Goal: Check status: Check status

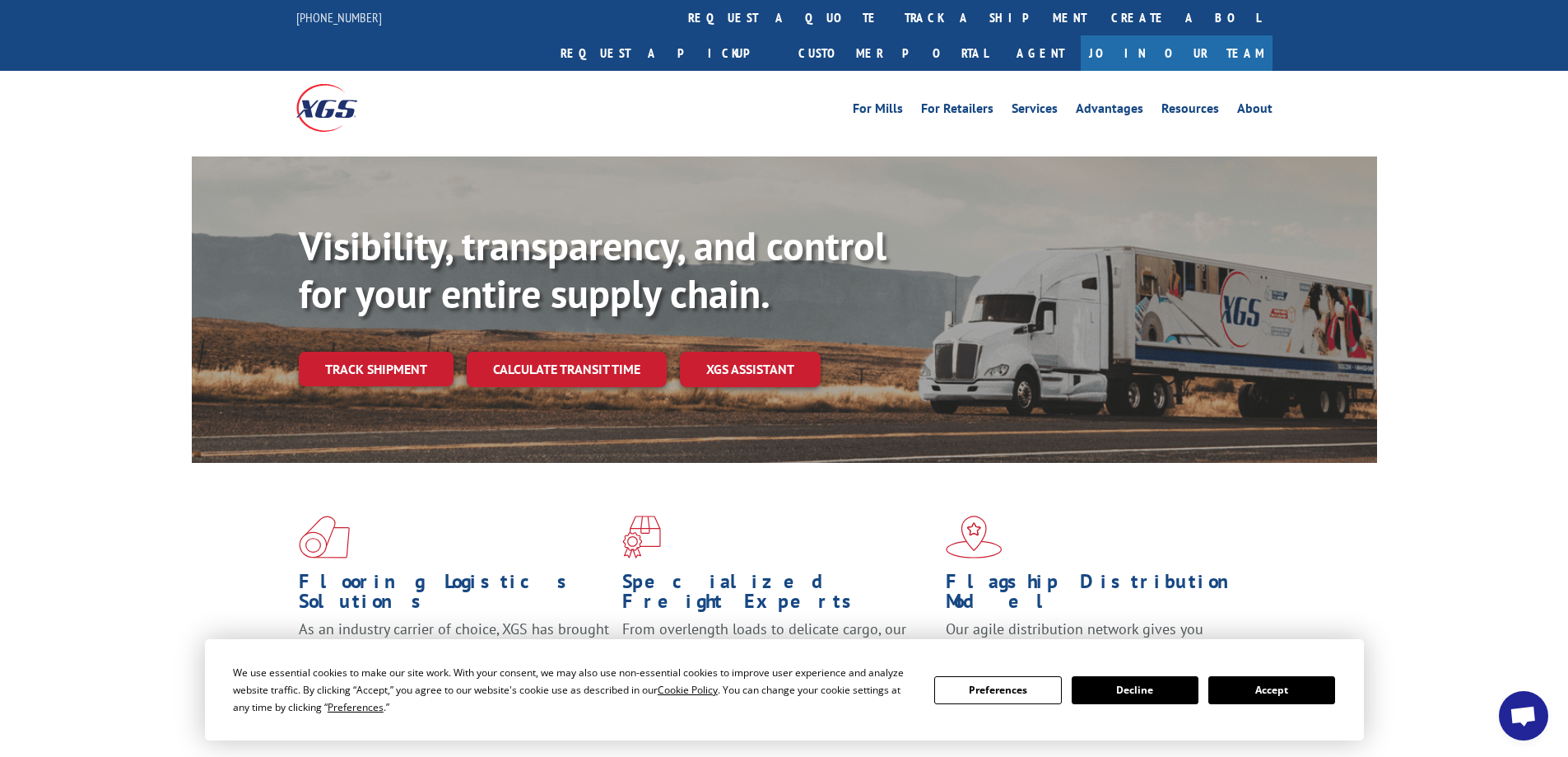
click at [384, 353] on div "Visibility, transparency, and control for your entire supply chain. Track shipm…" at bounding box center [838, 337] width 1078 height 230
click at [424, 352] on link "Track shipment" at bounding box center [376, 369] width 155 height 35
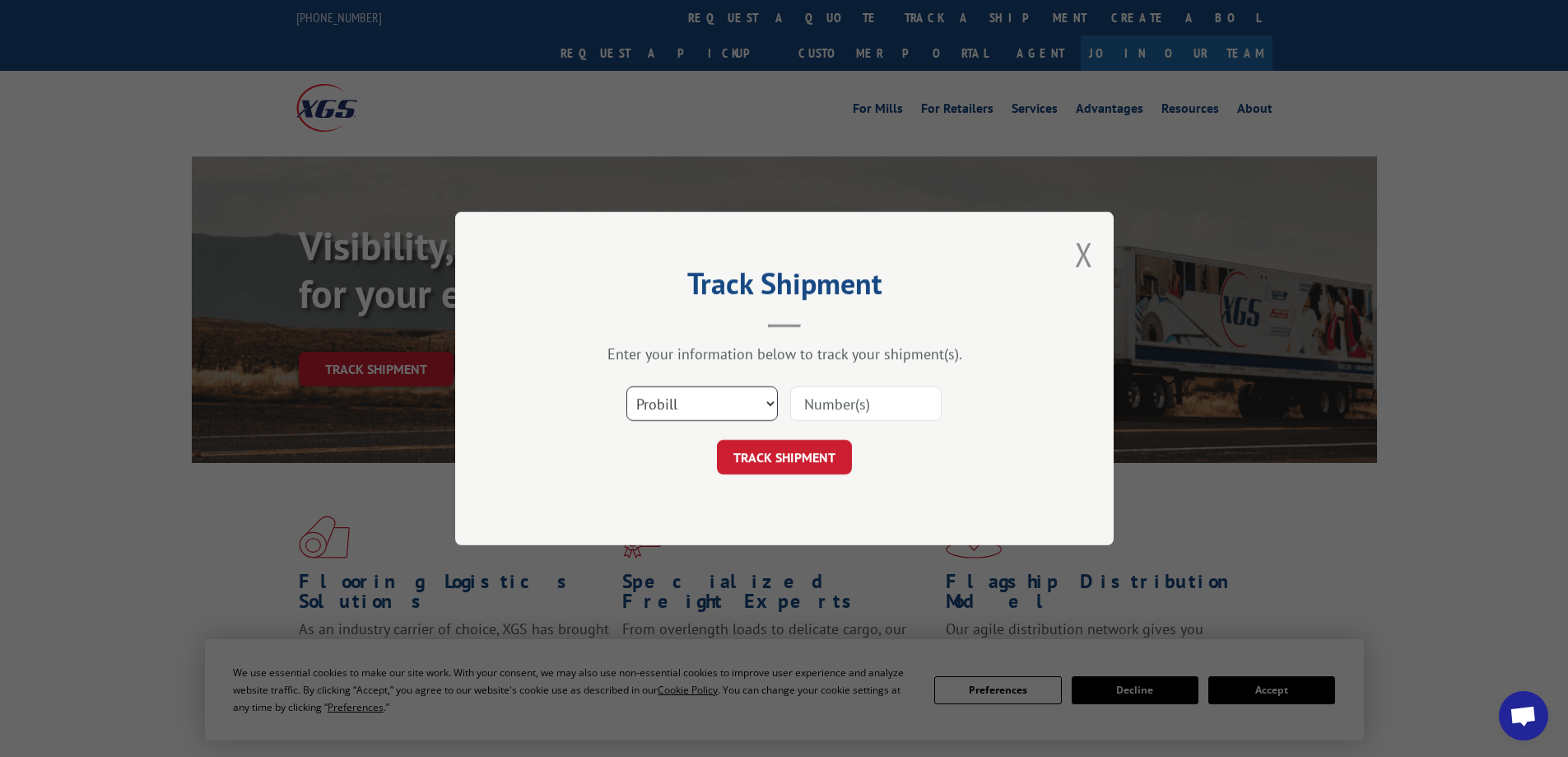
drag, startPoint x: 665, startPoint y: 401, endPoint x: 675, endPoint y: 410, distance: 13.5
click at [665, 401] on select "Select category... Probill BOL PO" at bounding box center [702, 404] width 152 height 35
select select "bol"
click at [627, 386] on select "Select category... Probill BOL PO" at bounding box center [702, 404] width 152 height 35
click at [869, 407] on input at bounding box center [866, 404] width 152 height 35
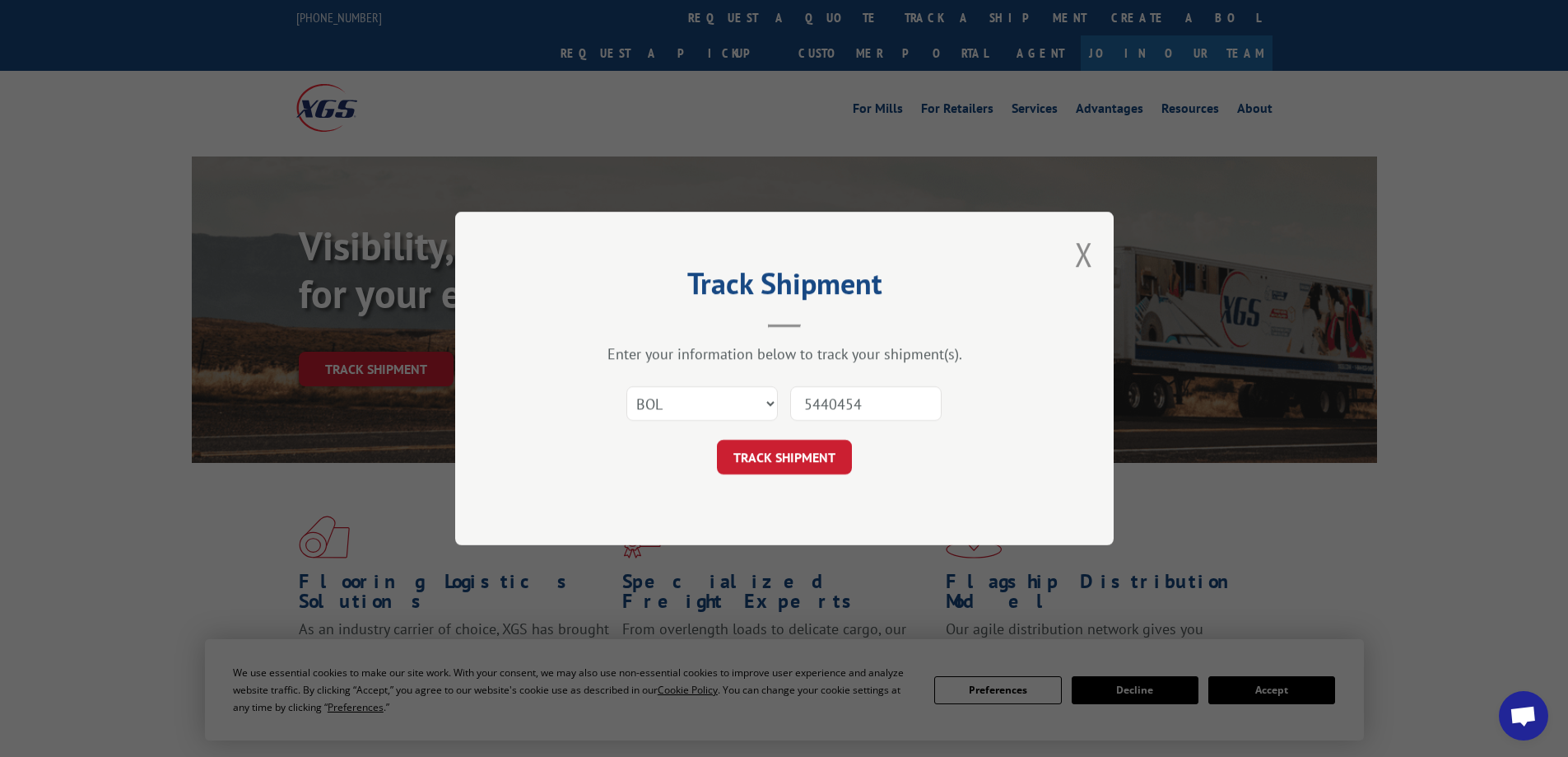
type input "54404540"
click button "TRACK SHIPMENT" at bounding box center [784, 457] width 135 height 35
